Goal: Task Accomplishment & Management: Complete application form

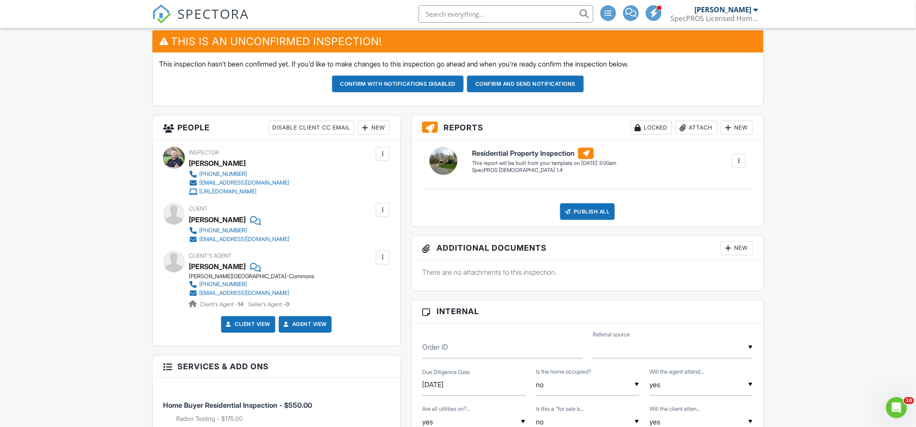
scroll to position [233, 0]
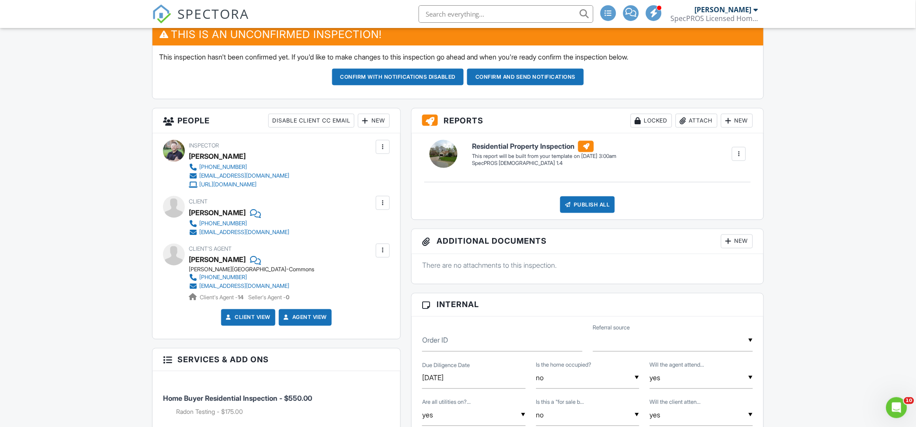
click at [628, 345] on input "text" at bounding box center [673, 340] width 160 height 21
click at [637, 265] on span "Real Estate Agent" at bounding box center [638, 265] width 72 height 22
type input "Real Estate Agent"
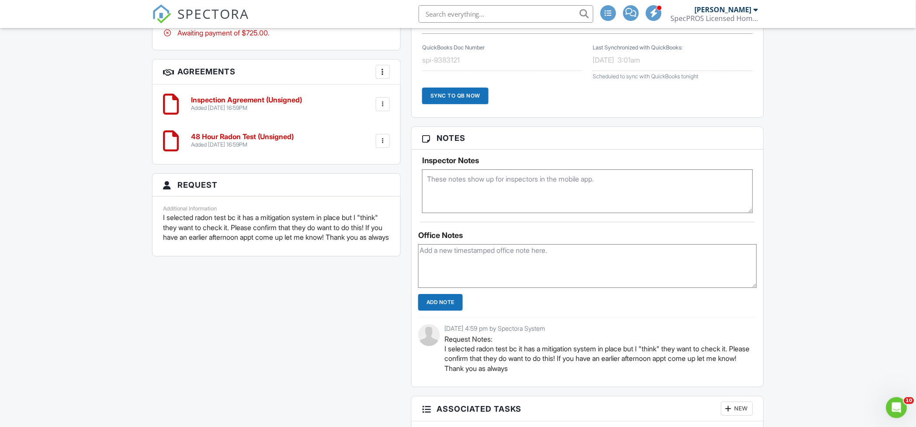
scroll to position [758, 0]
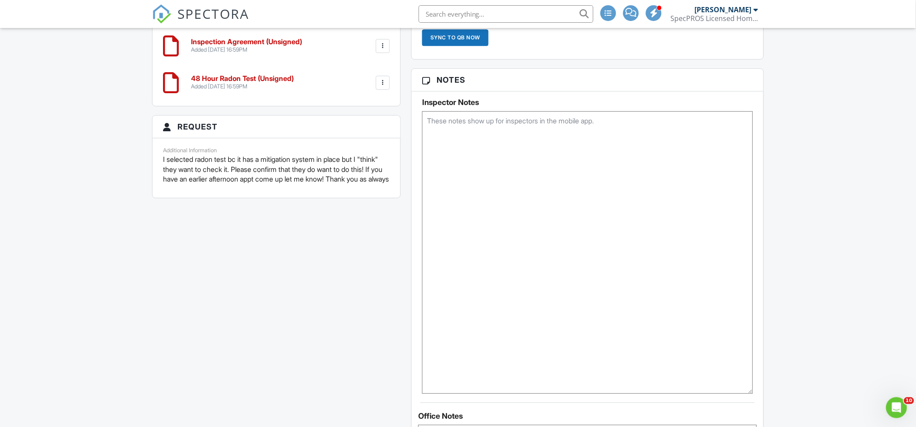
drag, startPoint x: 750, startPoint y: 153, endPoint x: 767, endPoint y: 401, distance: 248.9
click at [767, 401] on div "Reports Locked Attach New Residential Property Inspection SpecPROS [DEMOGRAPHIC…" at bounding box center [587, 209] width 363 height 1252
click at [237, 305] on div "This is an Unconfirmed Inspection! This inspection hasn't been confirmed yet. I…" at bounding box center [458, 172] width 623 height 1346
click at [567, 216] on textarea at bounding box center [587, 257] width 331 height 292
paste textarea "SHOWING TIME APPT WINDOW: VACANT? SERVICES: PEST TO INSPECT OUTBUILDINGS? PLANN…"
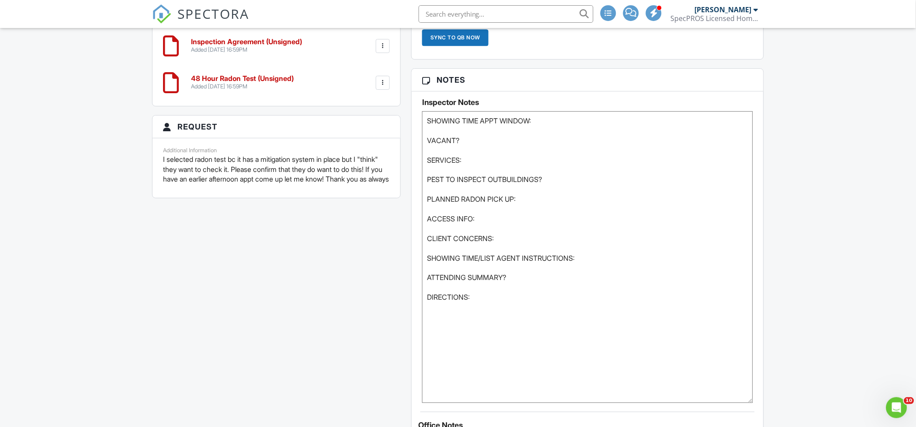
type textarea "SHOWING TIME APPT WINDOW: VACANT? SERVICES: PEST TO INSPECT OUTBUILDINGS? PLANN…"
click at [116, 277] on div "Dashboard Templates Contacts Mass Emails Metrics Calendar Automations Settings …" at bounding box center [458, 144] width 916 height 1749
click at [78, 256] on div "Dashboard Templates Contacts Mass Emails Metrics Calendar Automations Settings …" at bounding box center [458, 144] width 916 height 1749
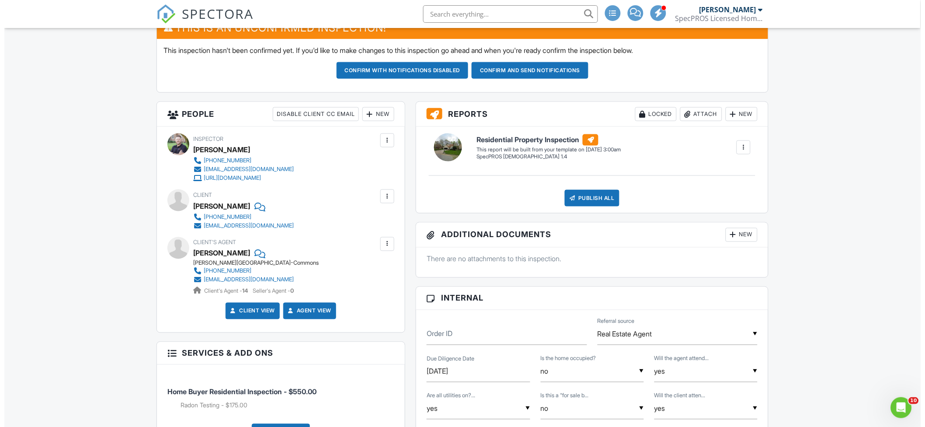
scroll to position [233, 0]
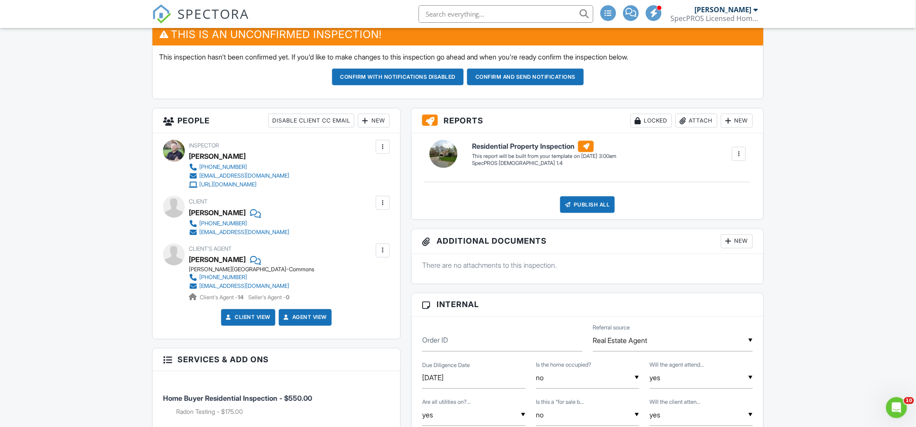
click at [374, 126] on div "New" at bounding box center [374, 121] width 32 height 14
click at [394, 189] on li "Listing Agent" at bounding box center [405, 191] width 86 height 22
